Goal: Information Seeking & Learning: Learn about a topic

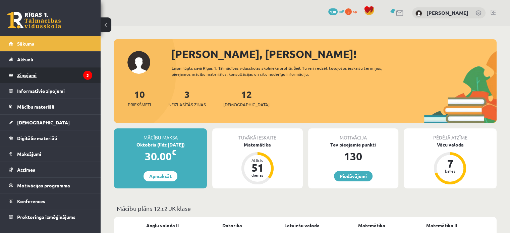
click at [56, 76] on legend "Ziņojumi 3" at bounding box center [54, 74] width 75 height 15
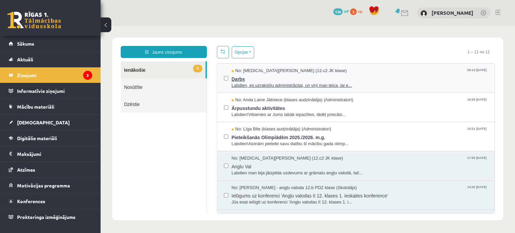
click at [253, 78] on span "Darbs" at bounding box center [360, 78] width 256 height 8
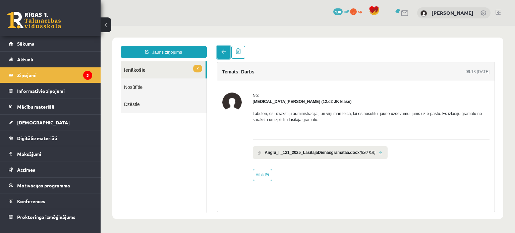
click at [221, 51] on span at bounding box center [223, 51] width 5 height 5
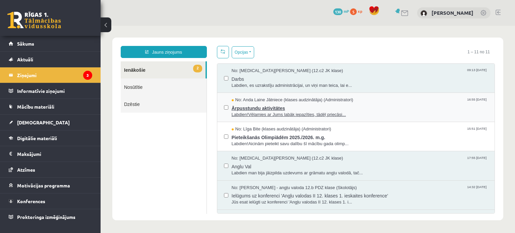
click at [252, 105] on span "Ārpusstundu aktivitātes" at bounding box center [360, 107] width 256 height 8
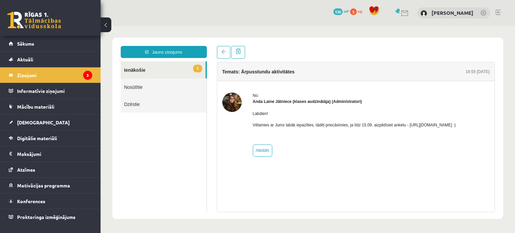
drag, startPoint x: 405, startPoint y: 125, endPoint x: 477, endPoint y: 126, distance: 72.0
click at [456, 126] on p "Vēlamies ar Jums labāk iepazīties, tādēļ priecāsimies, ja līdz 15.09. aizpildīs…" at bounding box center [354, 125] width 203 height 6
copy p "[URL][DOMAIN_NAME]"
click at [34, 77] on legend "Ziņojumi 3" at bounding box center [54, 74] width 75 height 15
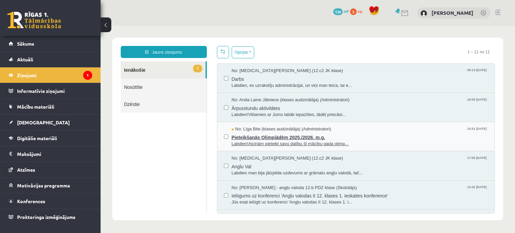
click at [246, 133] on span "Pieteikšanās Olimpiādēm 2025./2026. m.g." at bounding box center [360, 136] width 256 height 8
